Goal: Find specific page/section

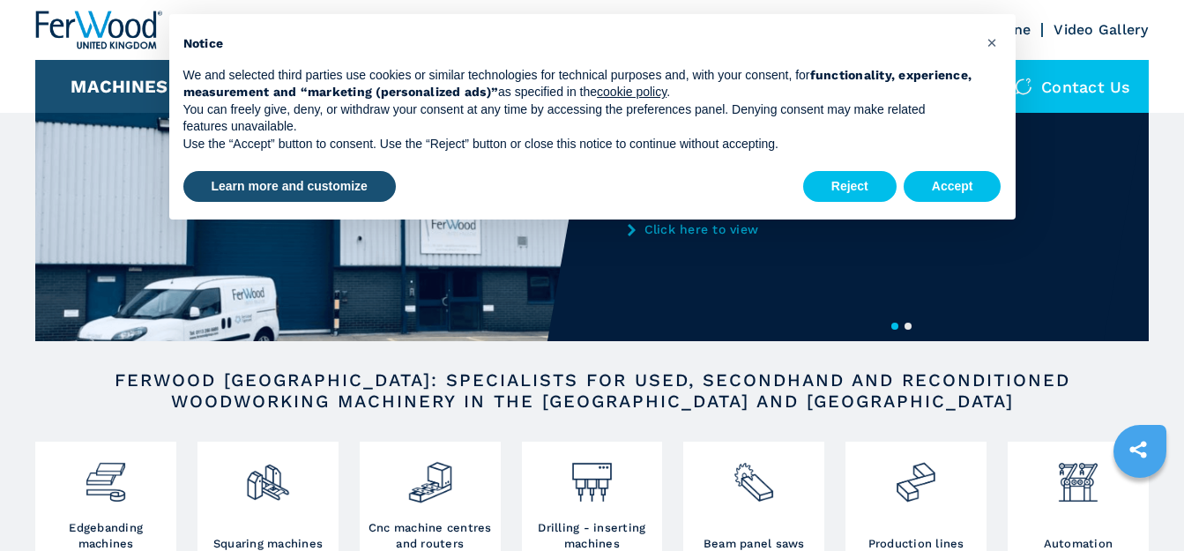
scroll to position [88, 0]
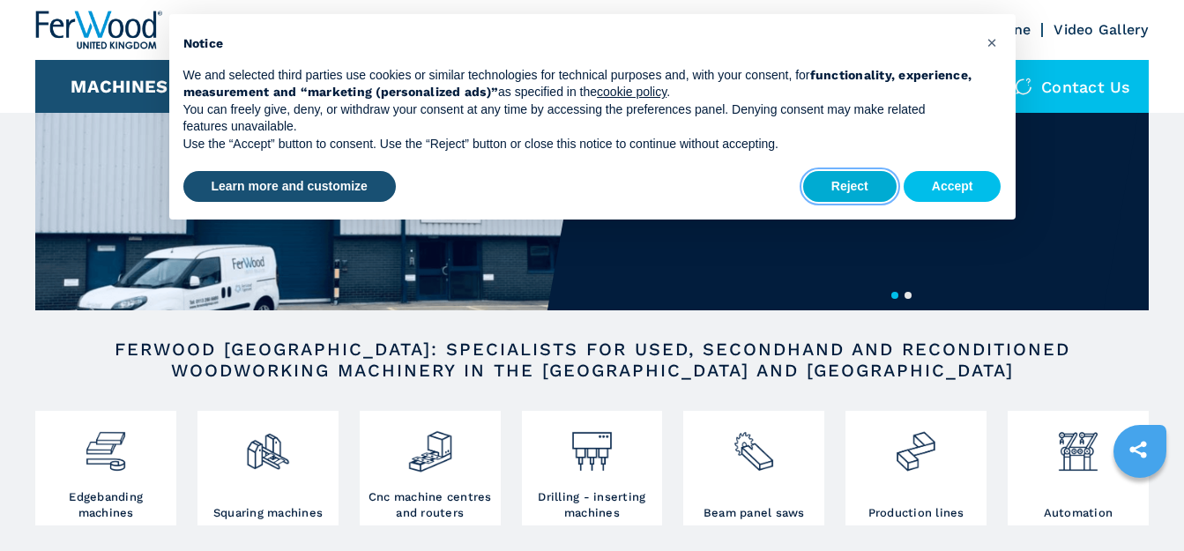
click at [867, 175] on button "Reject" at bounding box center [849, 187] width 93 height 32
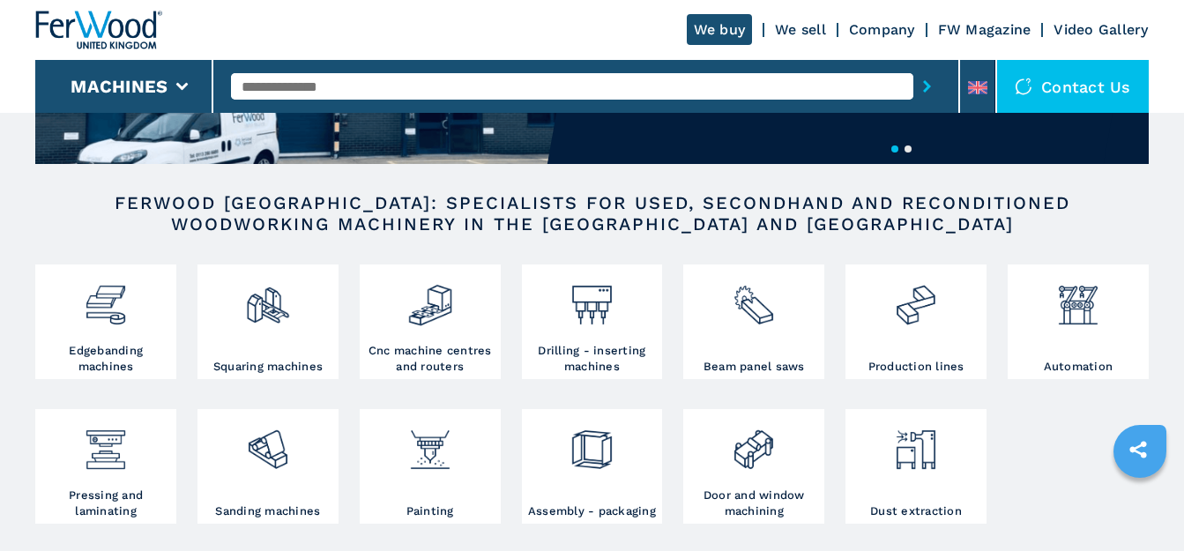
scroll to position [265, 0]
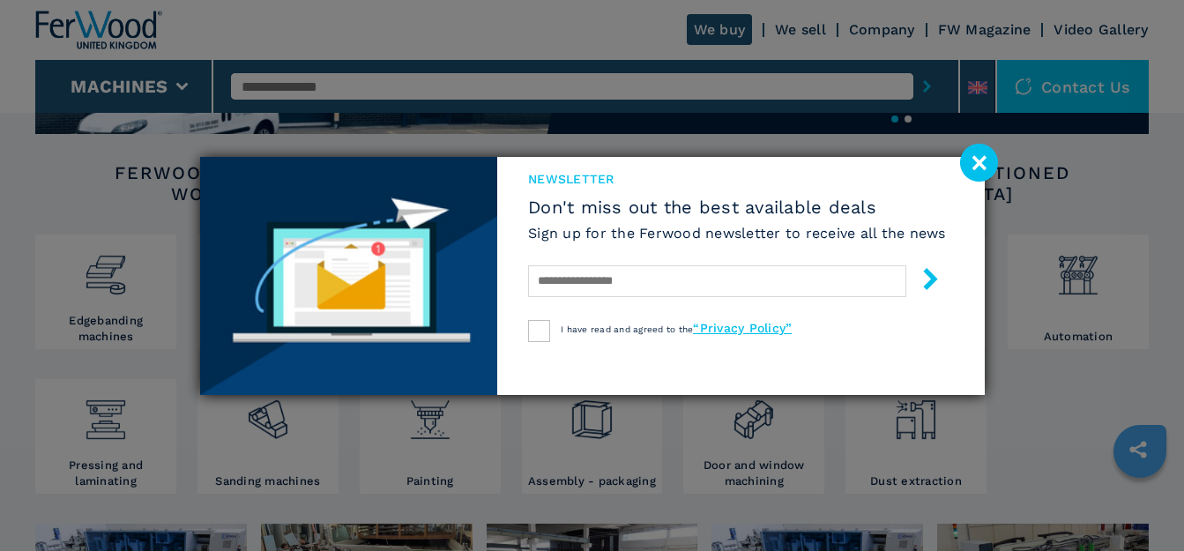
click at [973, 167] on image at bounding box center [979, 163] width 38 height 38
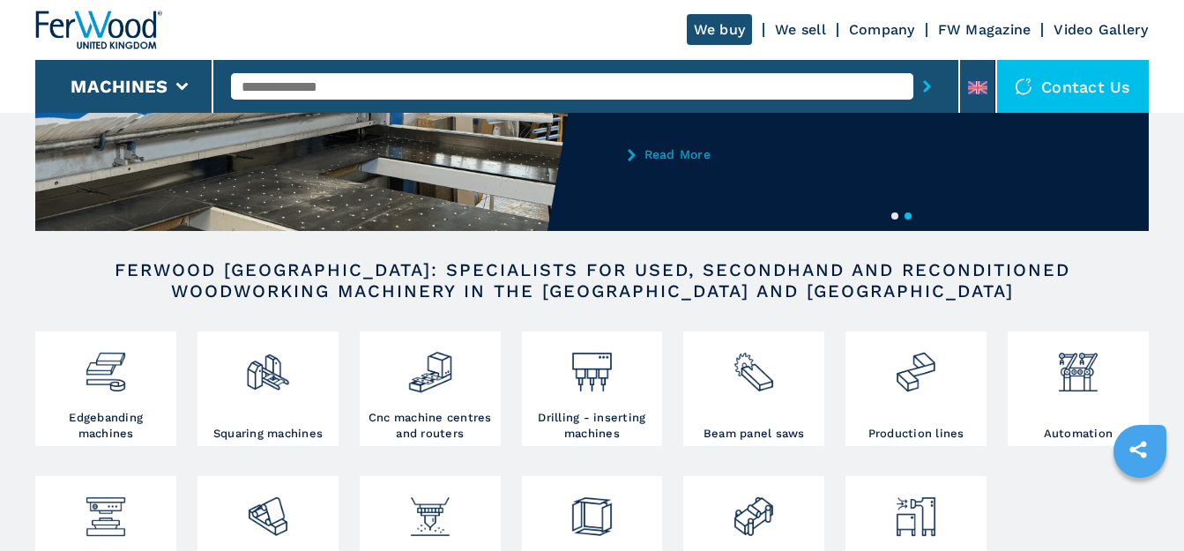
scroll to position [88, 0]
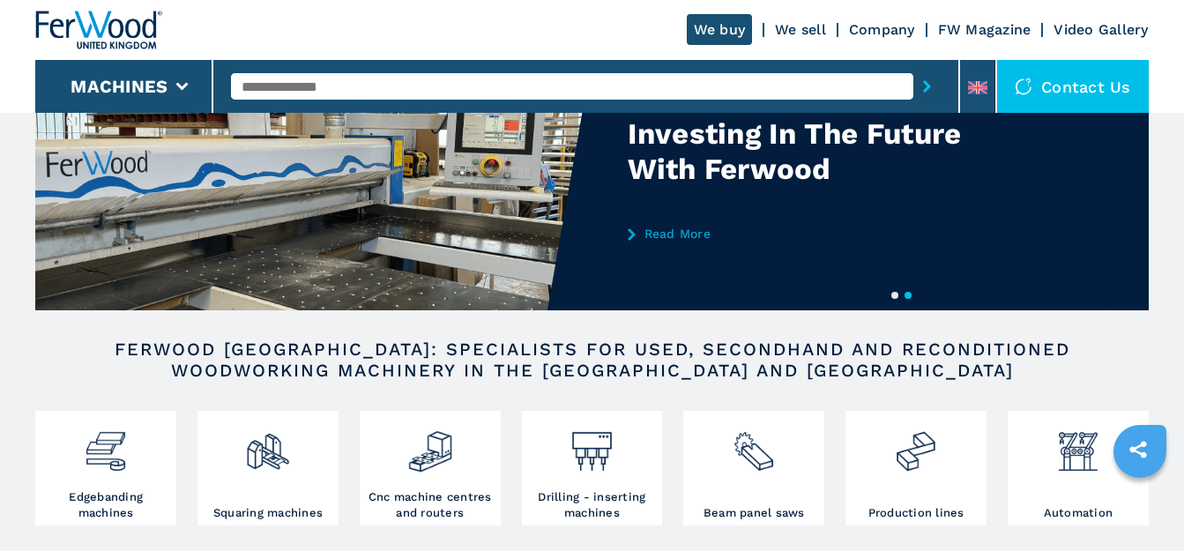
click at [815, 24] on link "We sell" at bounding box center [800, 29] width 51 height 17
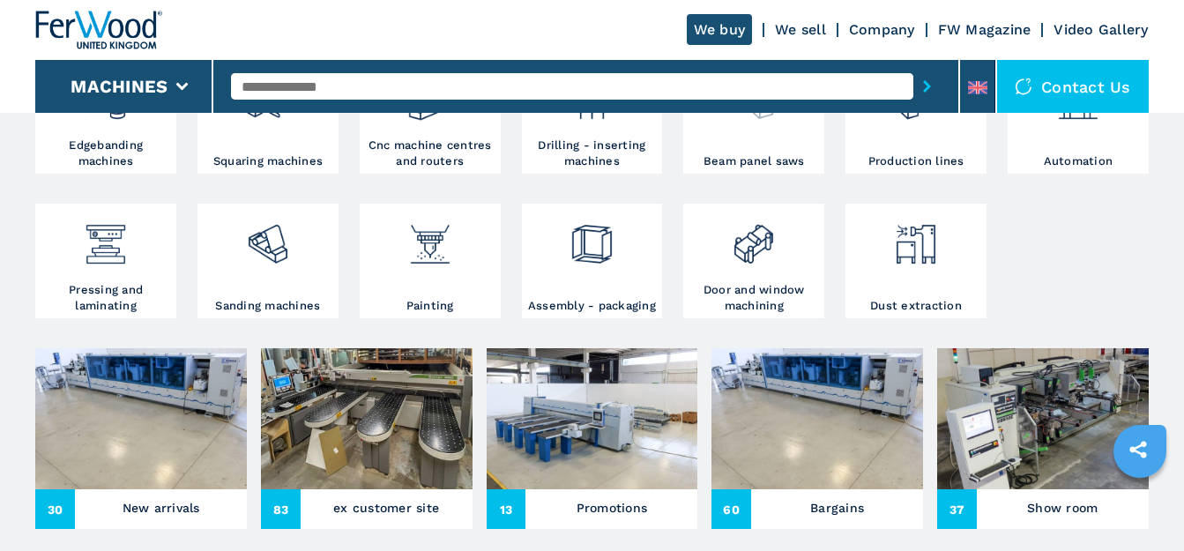
scroll to position [441, 0]
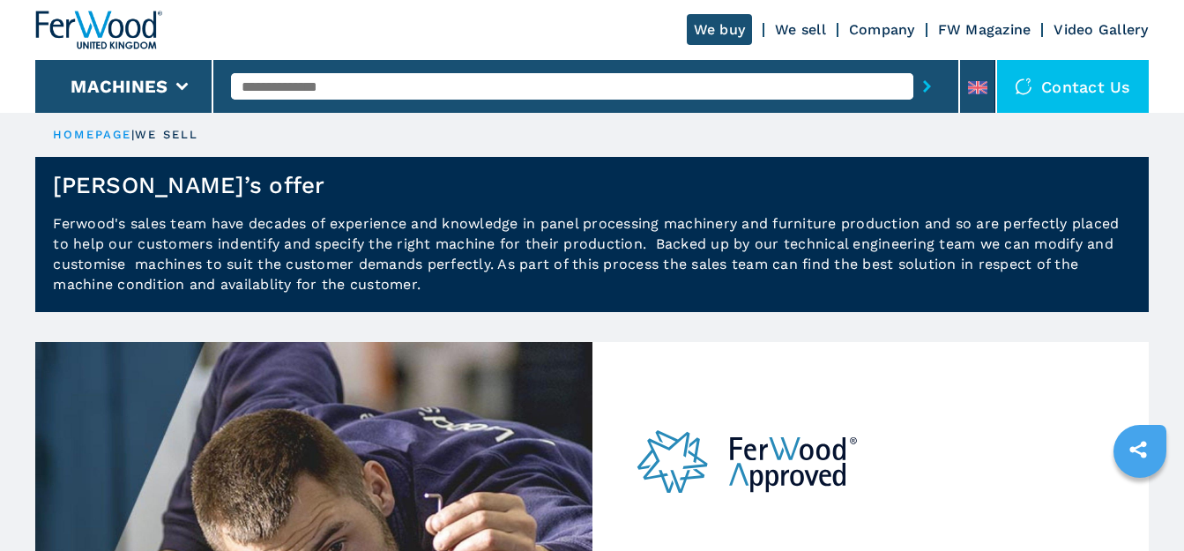
click at [122, 27] on img at bounding box center [98, 30] width 127 height 39
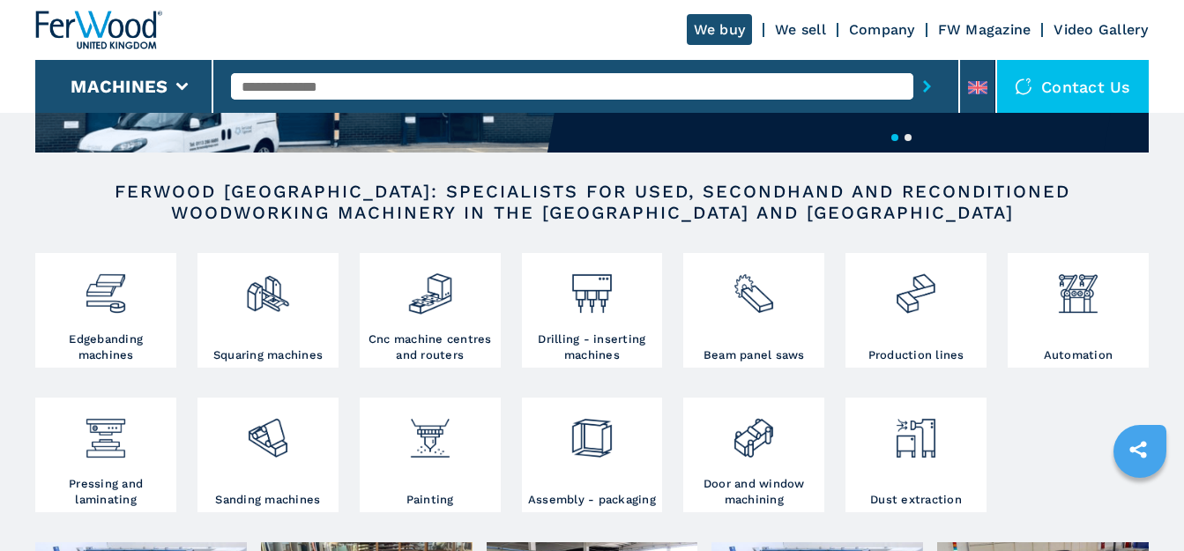
scroll to position [265, 0]
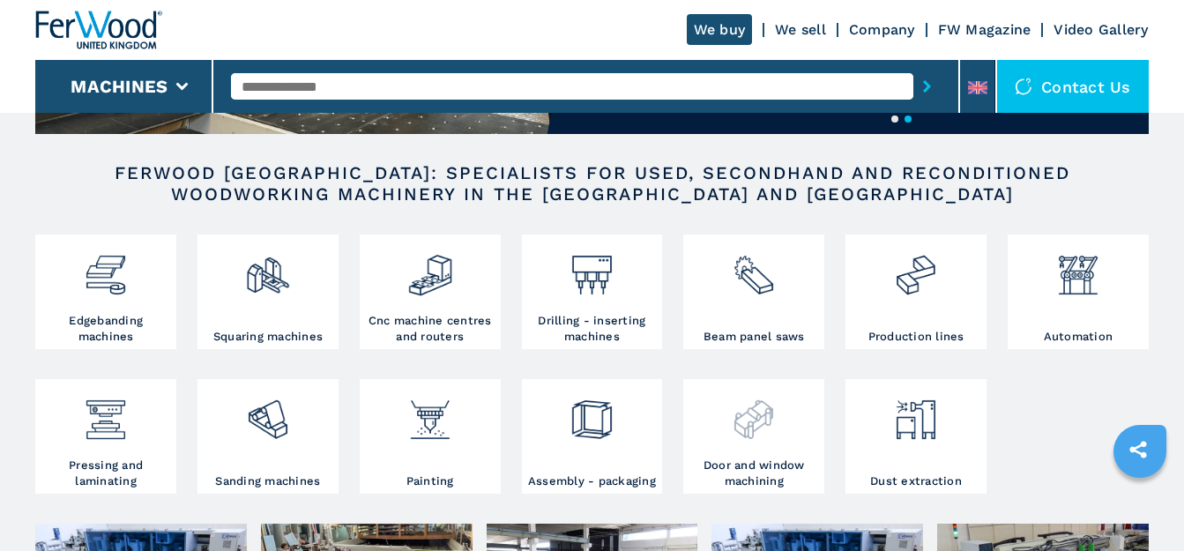
click at [754, 466] on h3 "Door and window machining" at bounding box center [754, 474] width 132 height 32
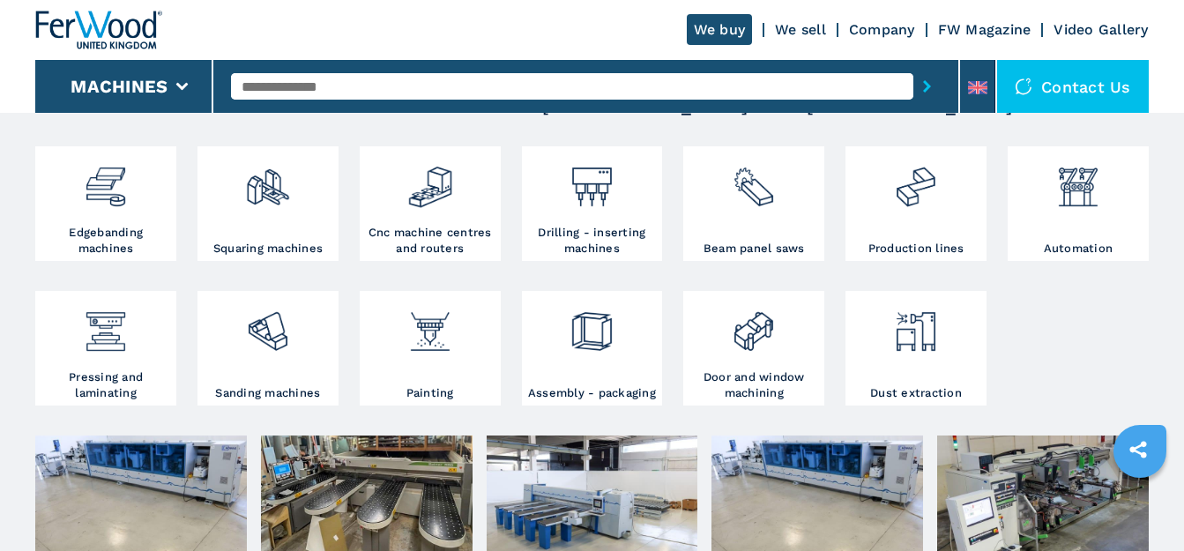
scroll to position [413, 0]
